Goal: Find specific page/section: Find specific page/section

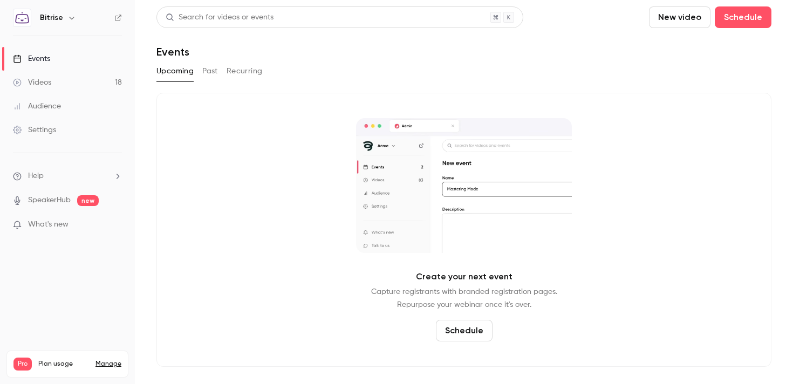
click at [55, 108] on div "Audience" at bounding box center [37, 106] width 48 height 11
